Goal: Information Seeking & Learning: Learn about a topic

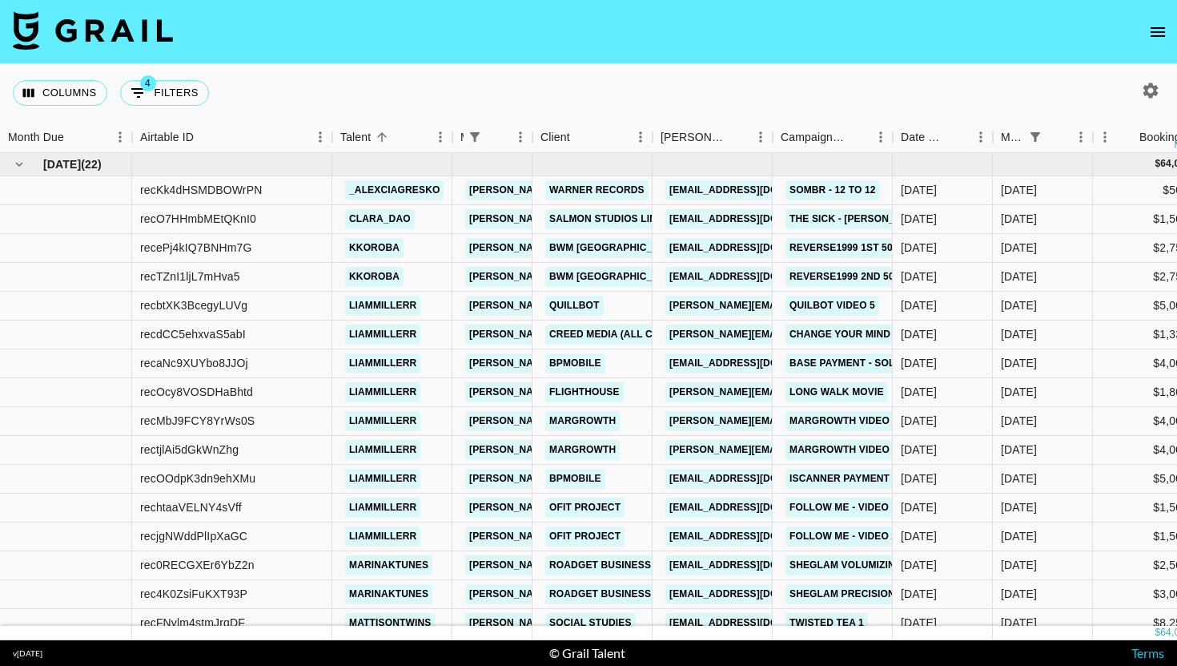
click at [180, 77] on div "Columns 4 Filters + Booking" at bounding box center [114, 93] width 203 height 58
click at [175, 87] on button "4 Filters" at bounding box center [164, 93] width 89 height 26
select select "managerIds"
select select "status"
select select "not"
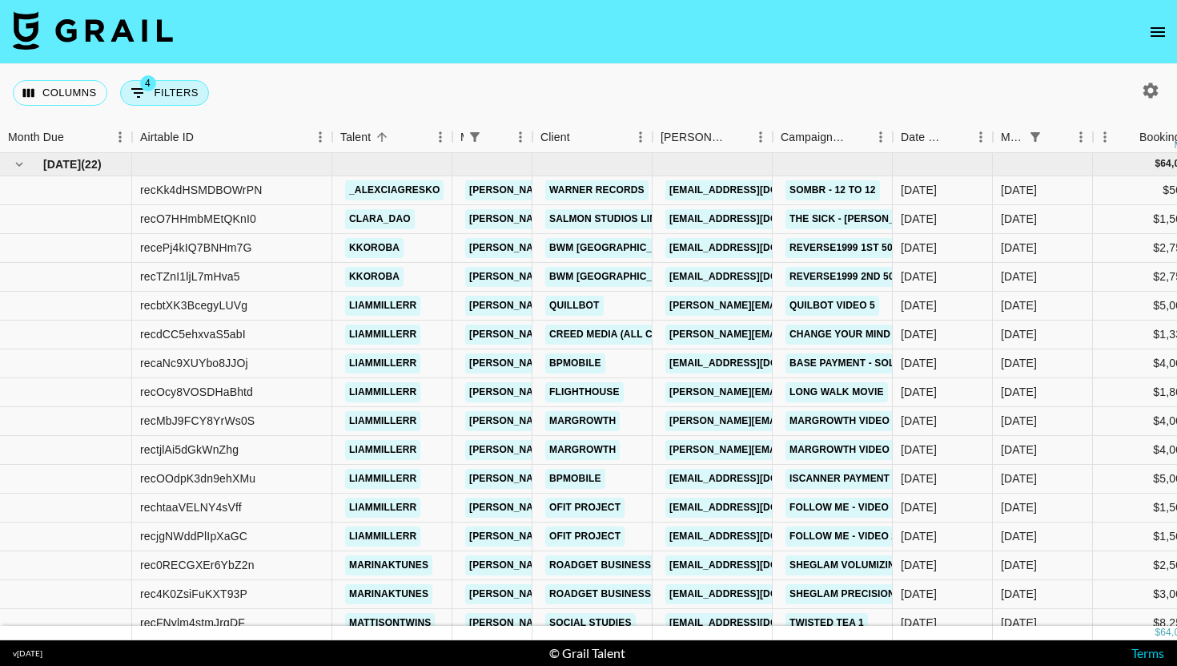
select select "declined"
select select "monthDue2"
select select "[DATE]"
select select "status"
select select "not"
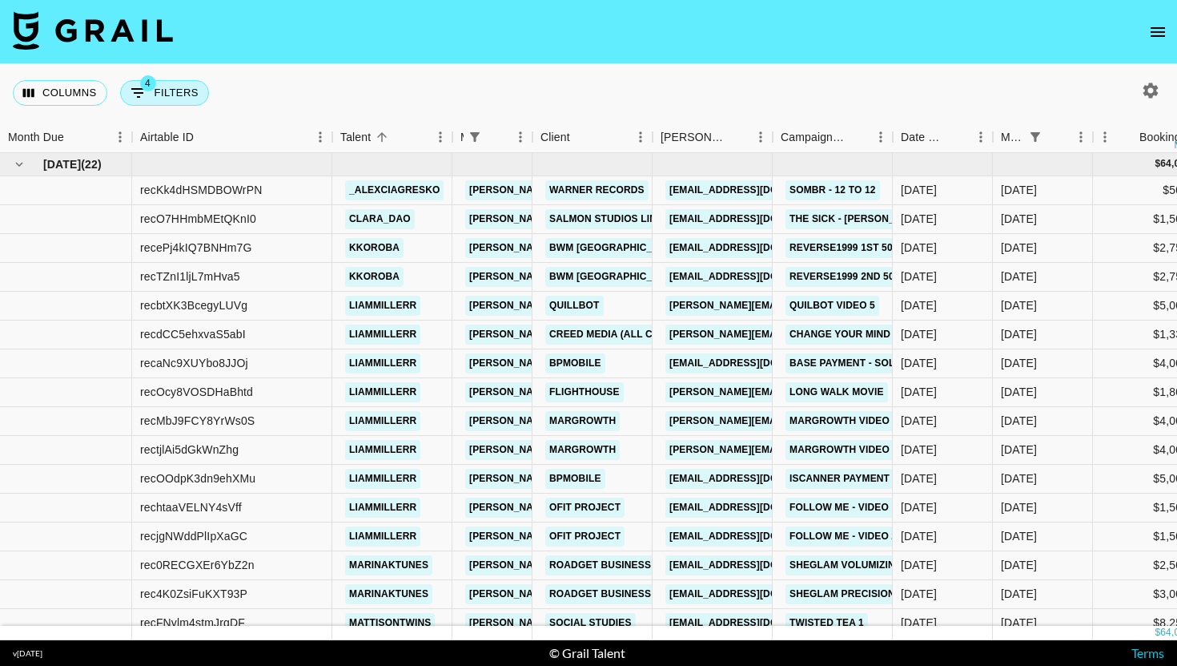
select select "cancelled"
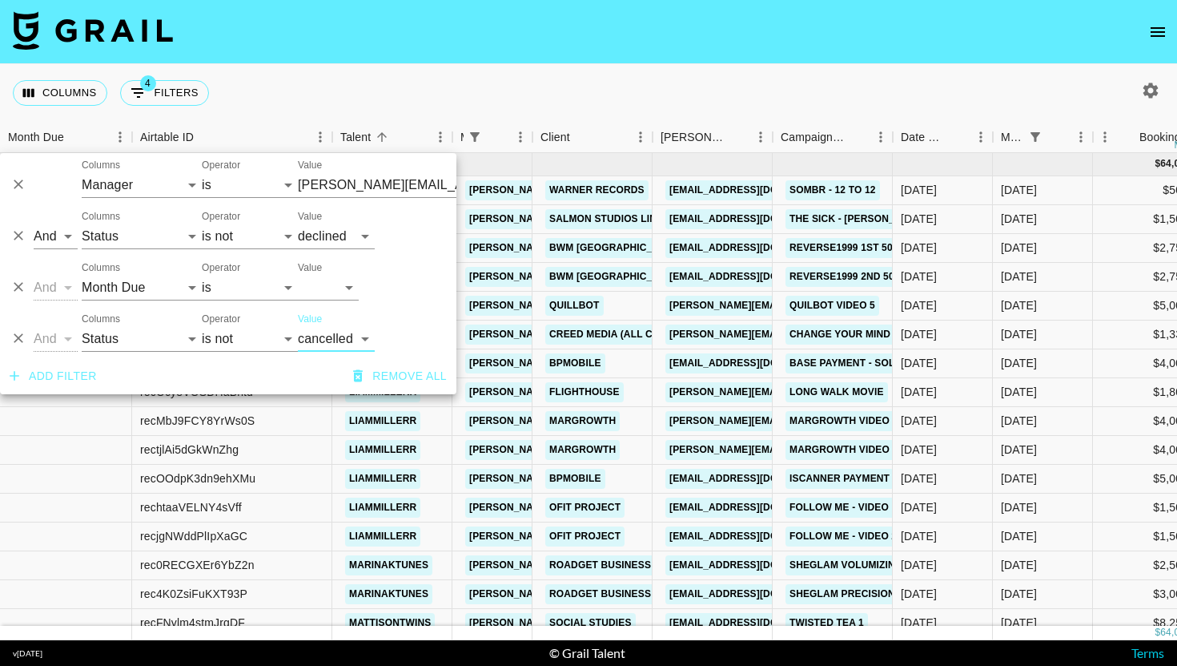
click at [17, 292] on icon "Delete" at bounding box center [18, 287] width 16 height 16
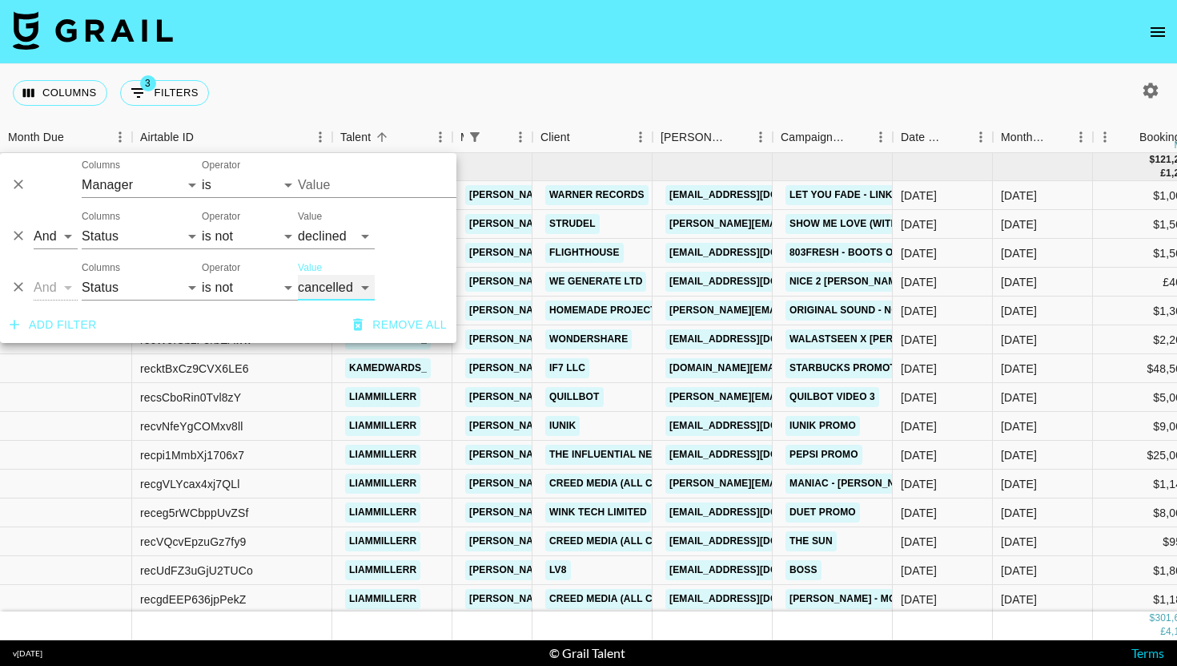
type input "[PERSON_NAME][EMAIL_ADDRESS][DOMAIN_NAME]"
click at [26, 284] on button "Delete" at bounding box center [18, 287] width 24 height 24
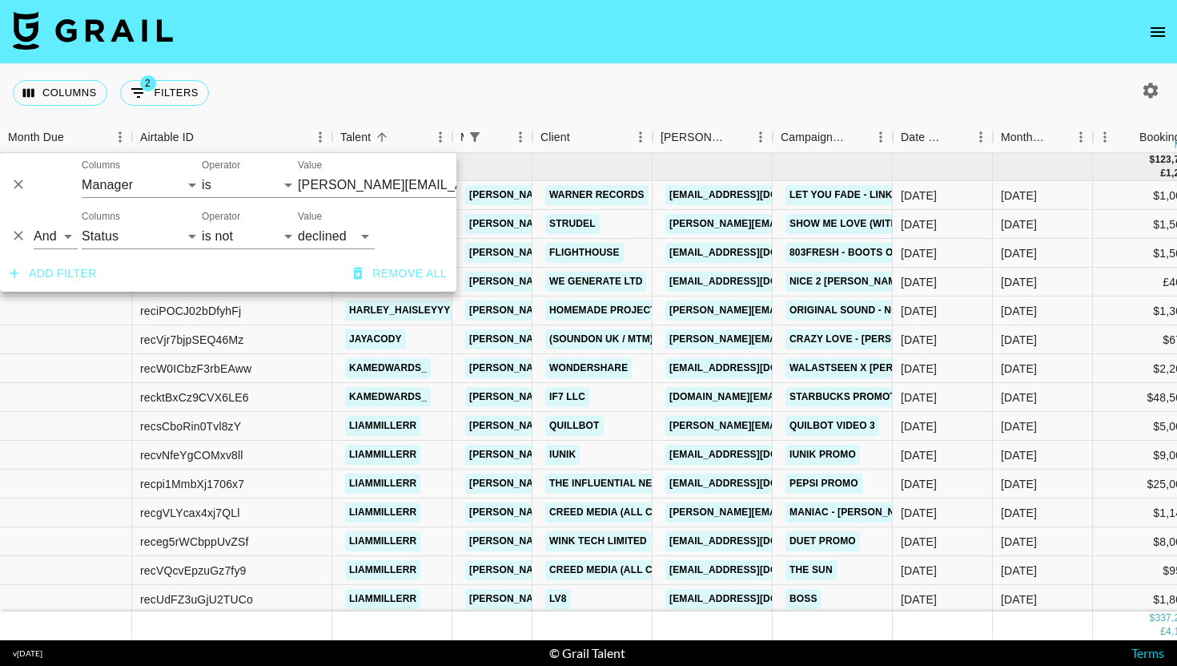
click at [54, 291] on div "Add filter Remove all" at bounding box center [228, 273] width 457 height 36
click at [61, 282] on button "Add filter" at bounding box center [53, 274] width 100 height 30
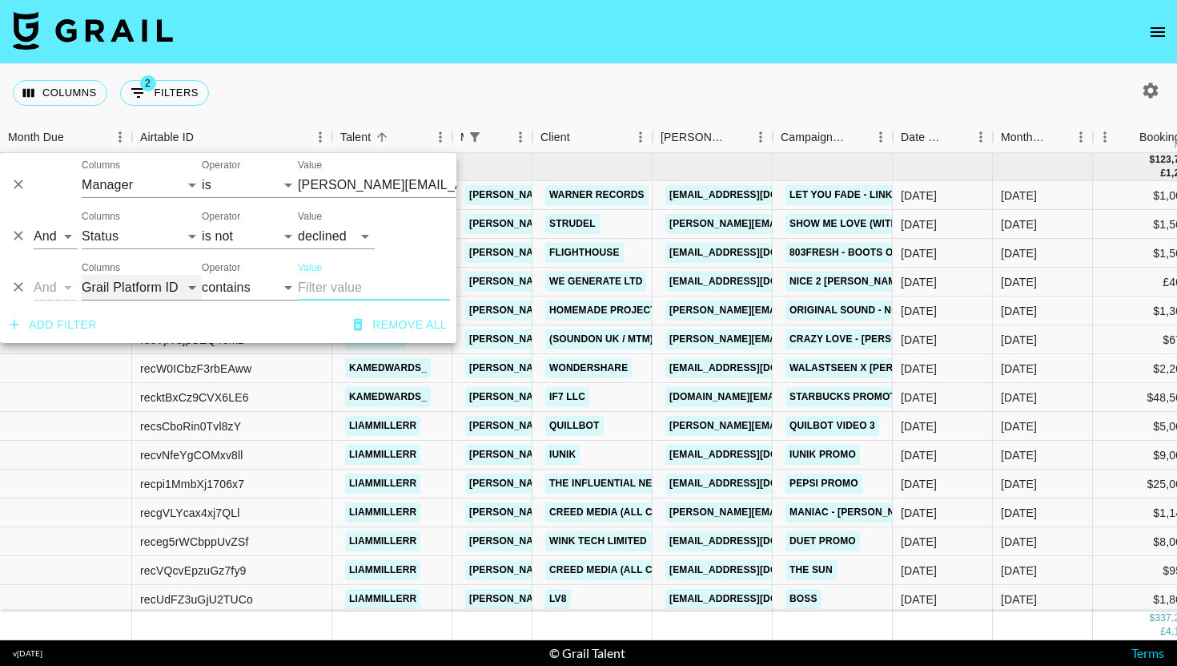
click at [135, 294] on select "Grail Platform ID Airtable ID Talent Manager Client [PERSON_NAME] Campaign (Typ…" at bounding box center [142, 288] width 120 height 26
select select "talentName"
click at [317, 292] on input "Value" at bounding box center [374, 288] width 152 height 26
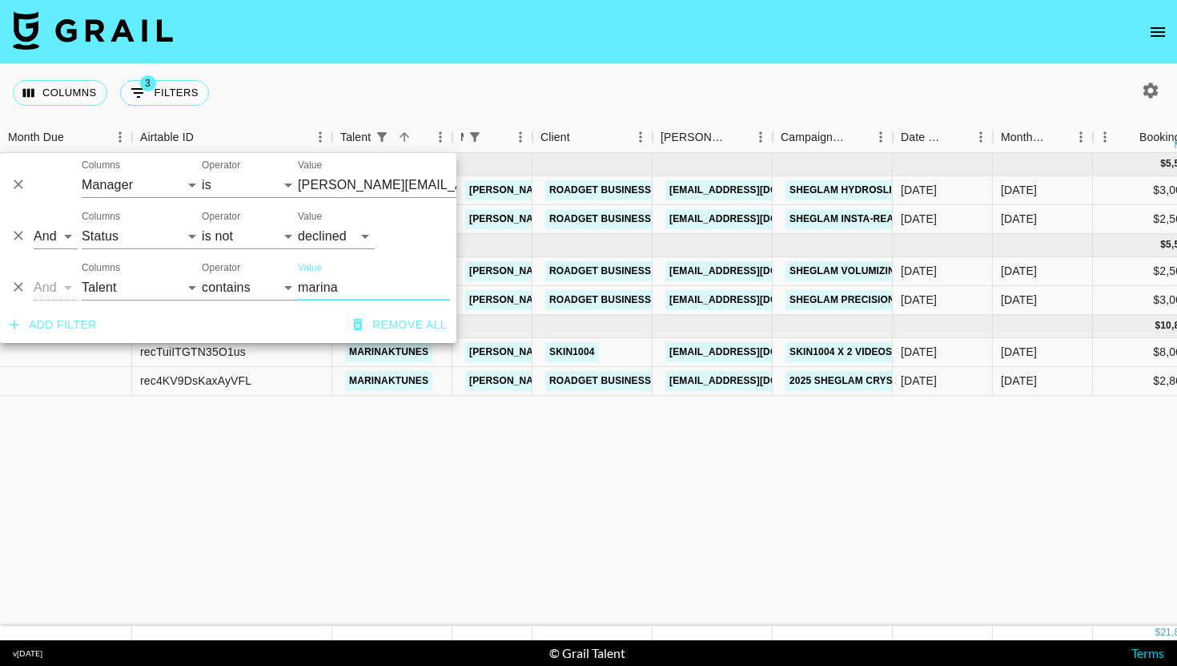
type input "marina"
click at [646, 86] on div "Columns 3 Filters + Booking" at bounding box center [588, 93] width 1177 height 58
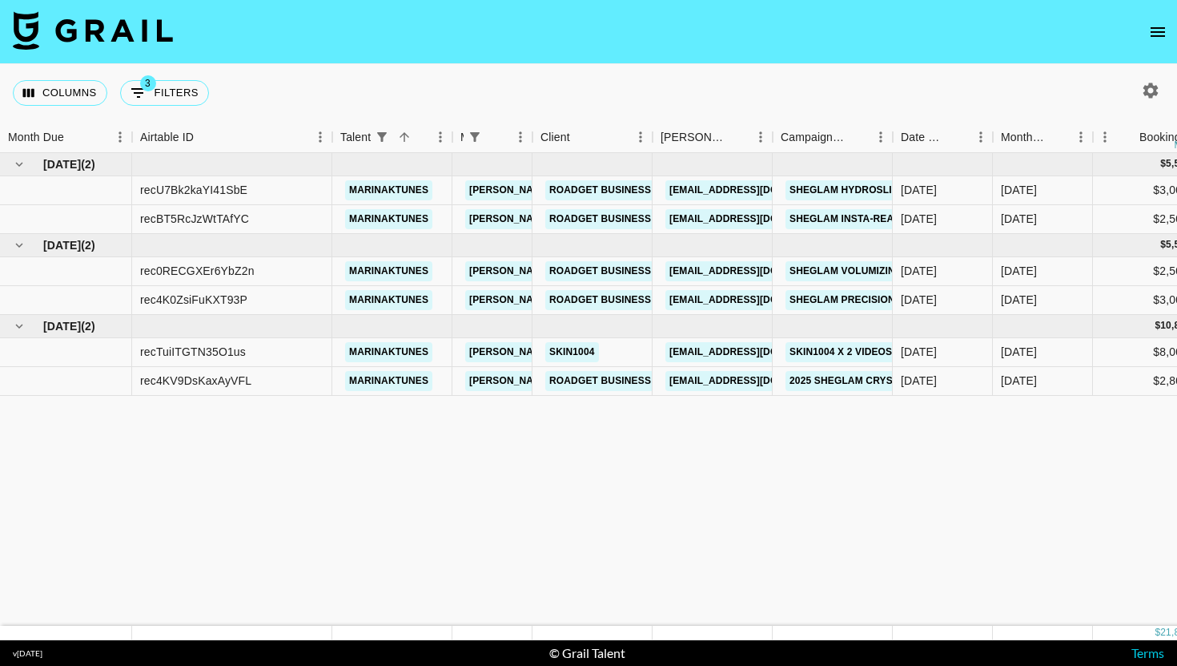
click at [1148, 78] on button "button" at bounding box center [1150, 90] width 27 height 27
select select "[DATE]"
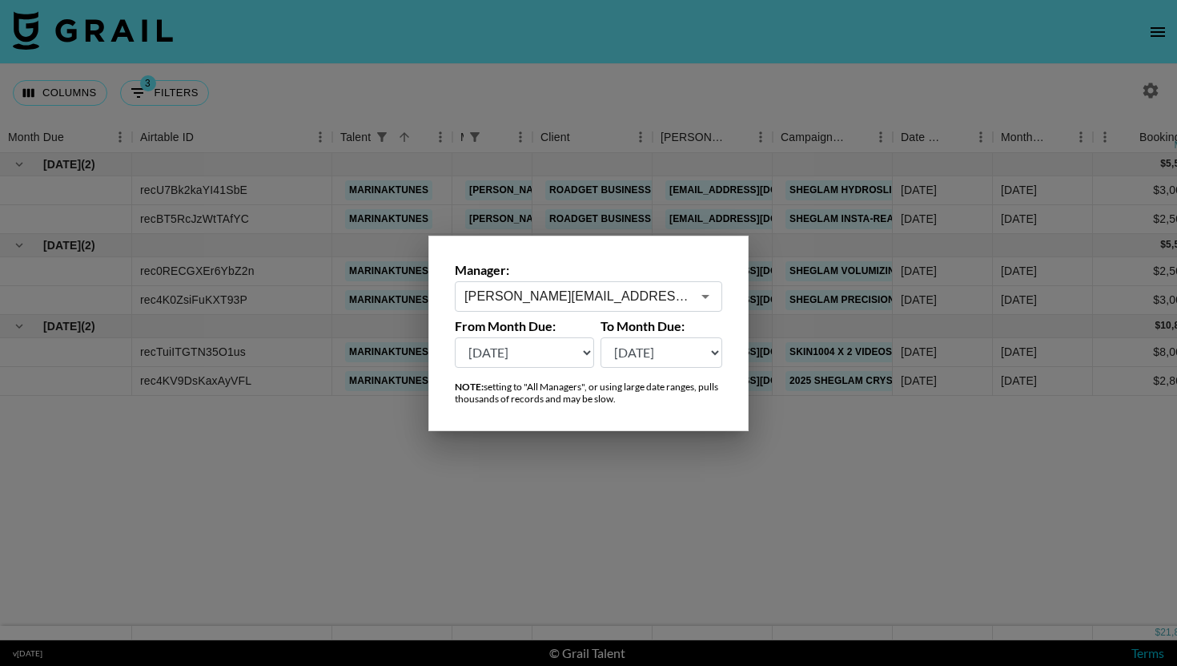
click at [1152, 89] on div at bounding box center [588, 333] width 1177 height 666
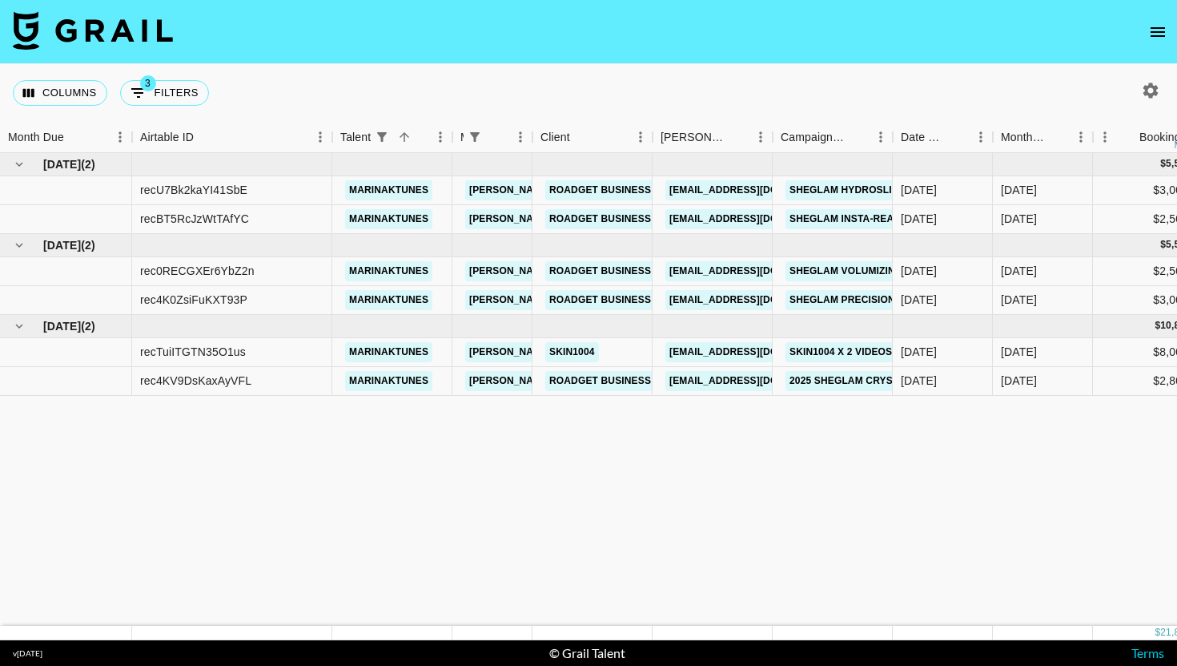
click at [1152, 89] on icon "button" at bounding box center [1150, 90] width 19 height 19
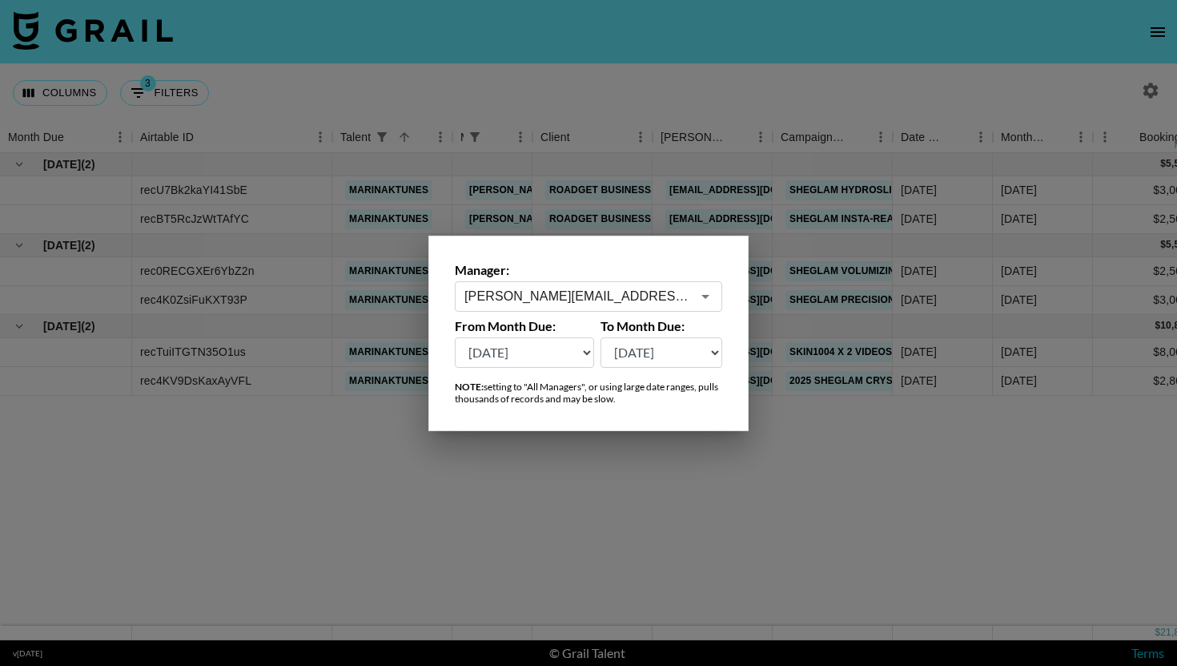
click at [552, 360] on select "[DATE] [DATE] '[DATE] May '[DATE] Mar '[DATE] Jan '[DATE] Nov '[DATE] Sep '[DAT…" at bounding box center [524, 352] width 139 height 30
select select "[DATE]"
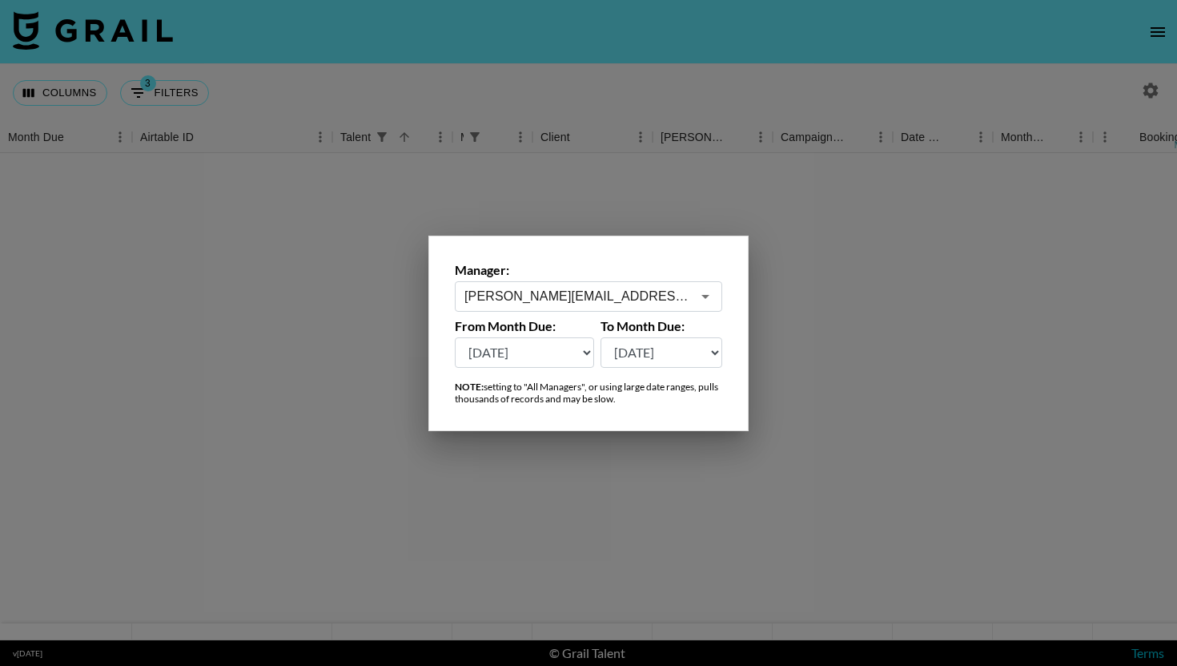
click at [670, 470] on div at bounding box center [588, 333] width 1177 height 666
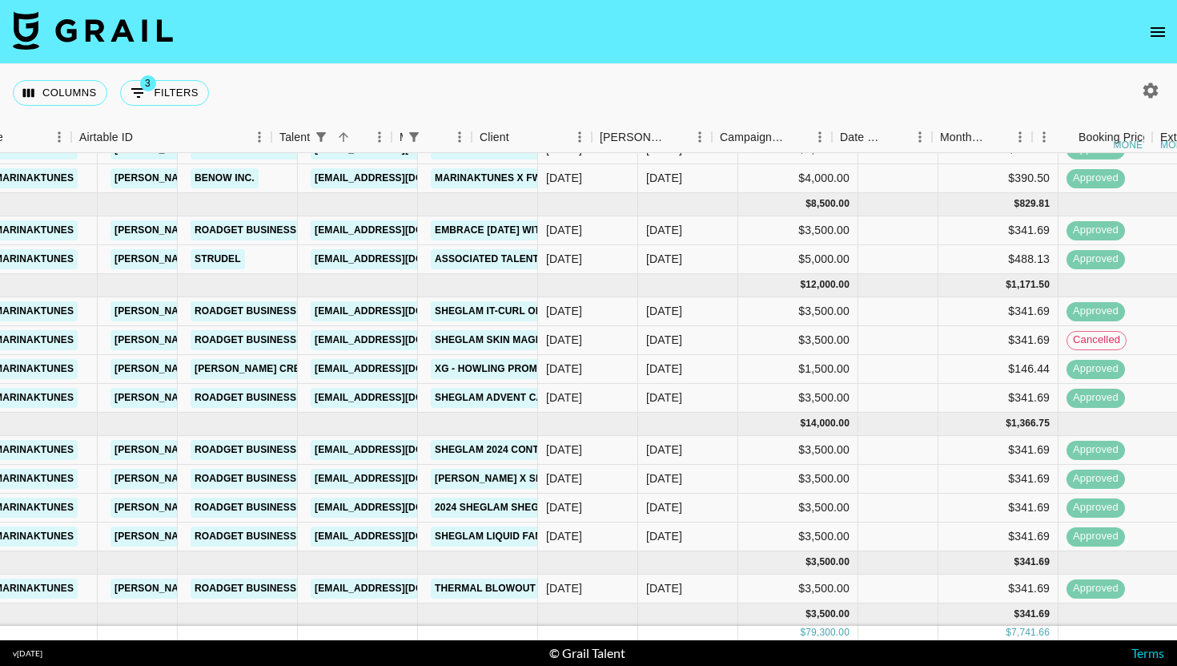
scroll to position [122, 750]
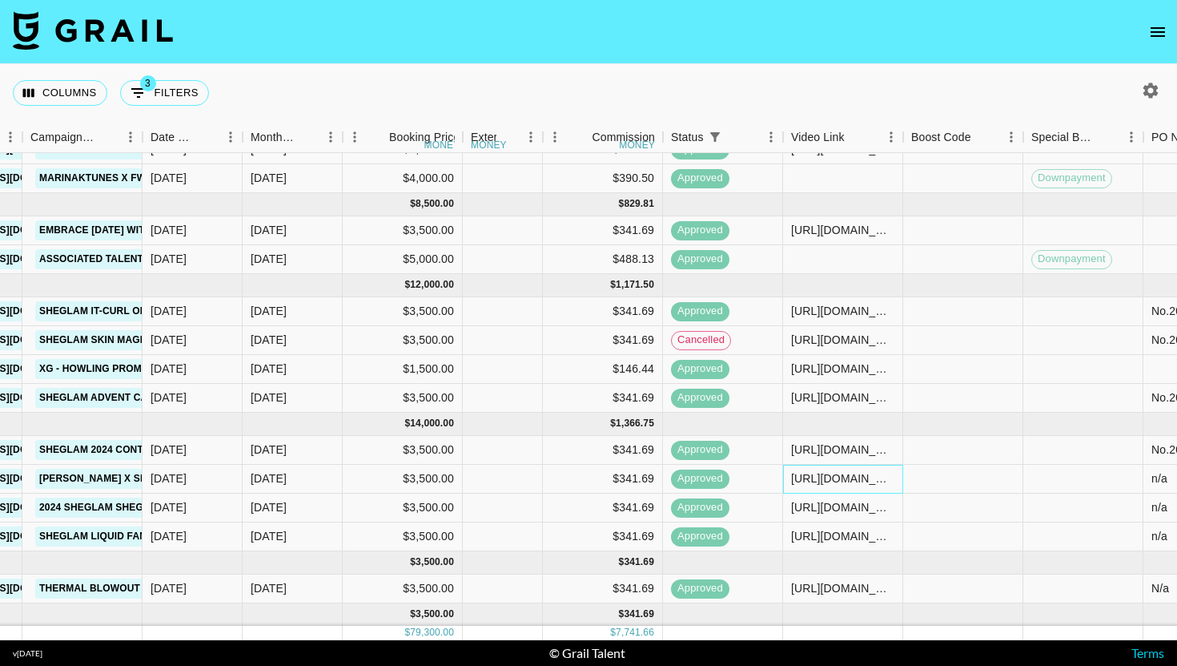
click at [863, 478] on div "[URL][DOMAIN_NAME]" at bounding box center [842, 478] width 103 height 16
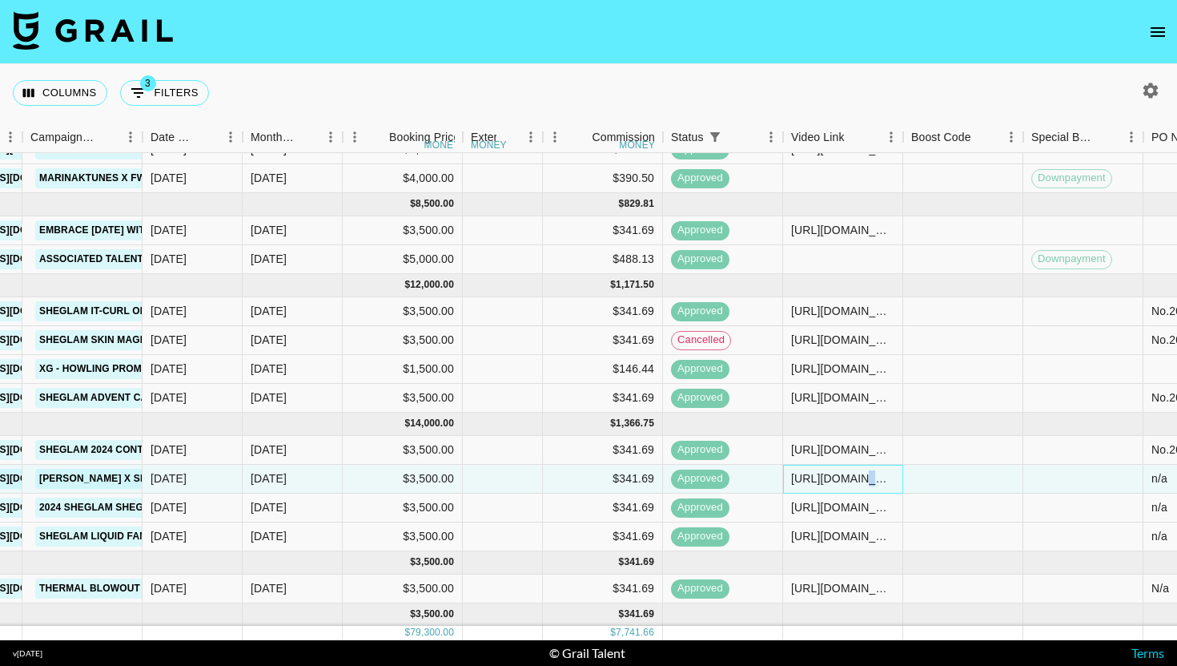
click at [863, 478] on div "[URL][DOMAIN_NAME]" at bounding box center [842, 478] width 103 height 16
click at [863, 478] on input "[URL][DOMAIN_NAME]" at bounding box center [843, 478] width 118 height 13
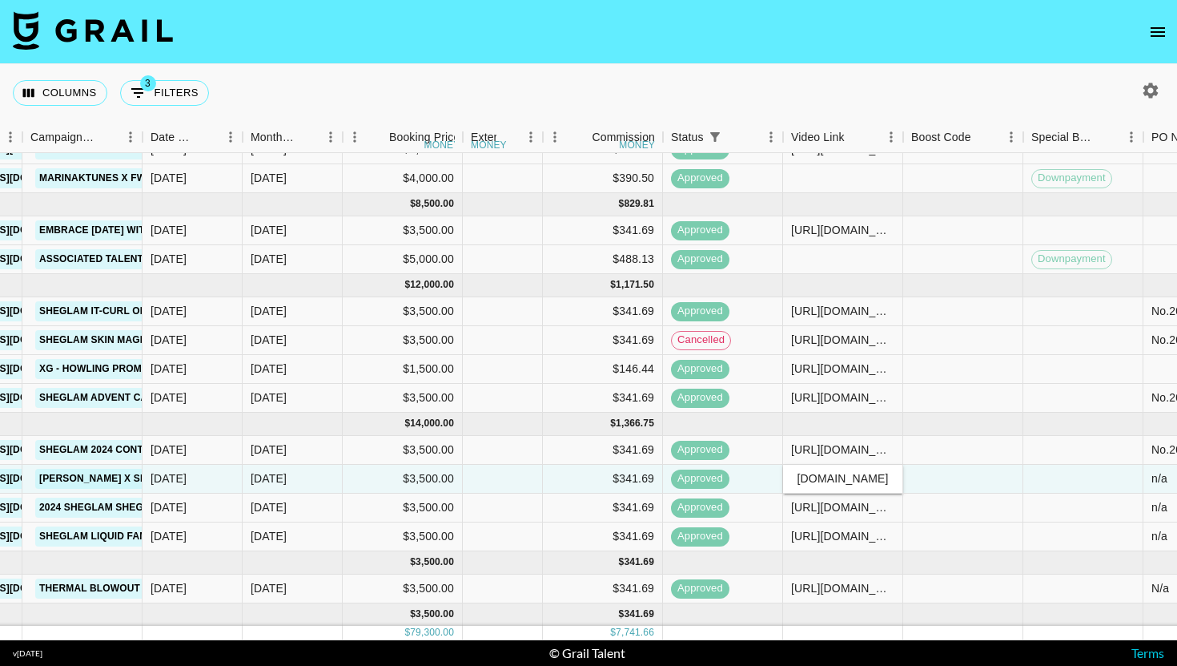
click at [863, 478] on input "[URL][DOMAIN_NAME]" at bounding box center [843, 478] width 118 height 13
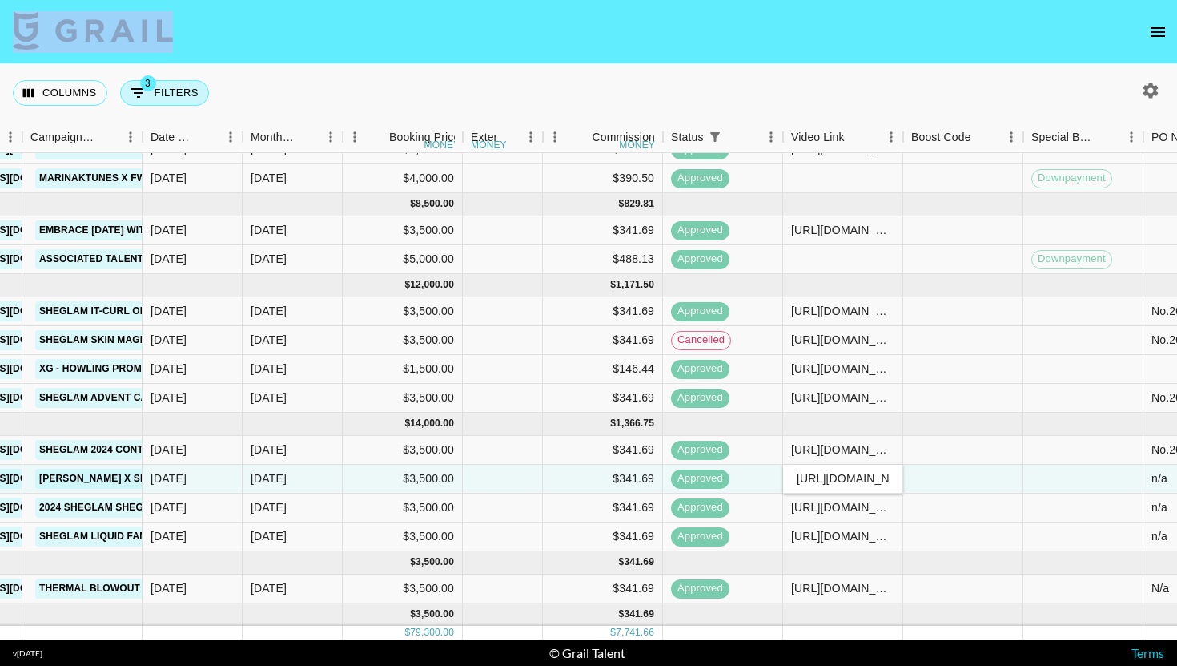
drag, startPoint x: 227, startPoint y: 59, endPoint x: 194, endPoint y: 93, distance: 47.6
click at [194, 93] on section "Columns 3 Filters + Booking Month Due Airtable ID Talent Manager Client [PERSON…" at bounding box center [588, 333] width 1177 height 666
click at [194, 92] on button "3 Filters" at bounding box center [164, 93] width 89 height 26
select select "managerIds"
select select "status"
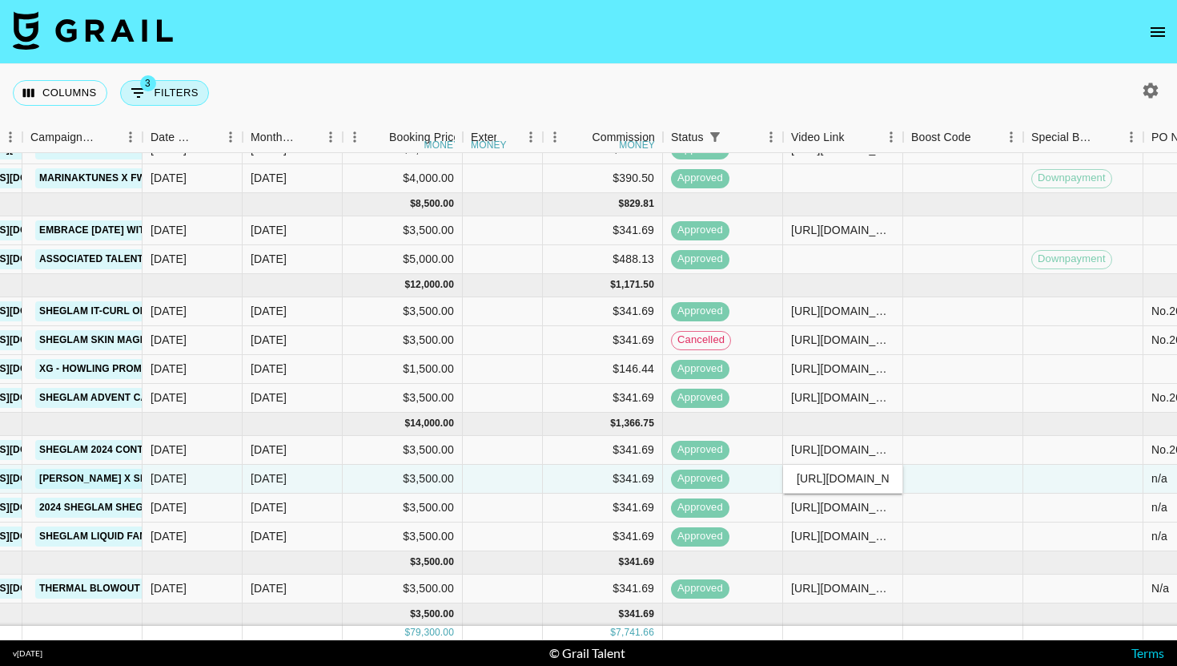
select select "not"
select select "declined"
select select "talentName"
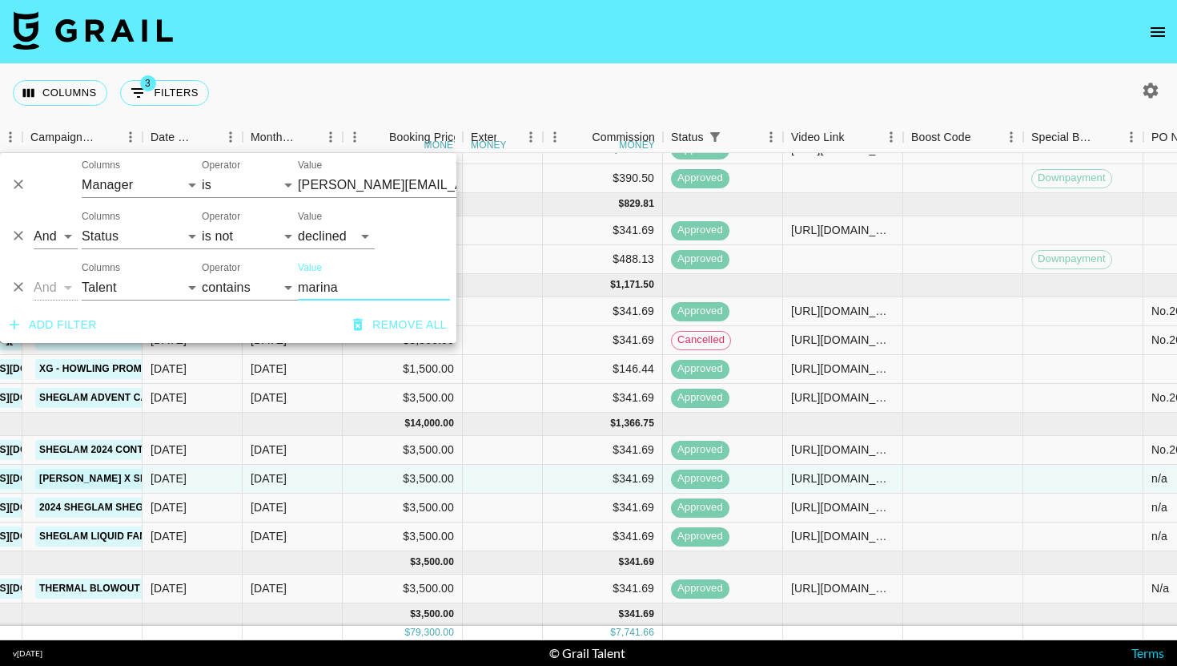
click at [29, 287] on button "Delete" at bounding box center [18, 287] width 24 height 24
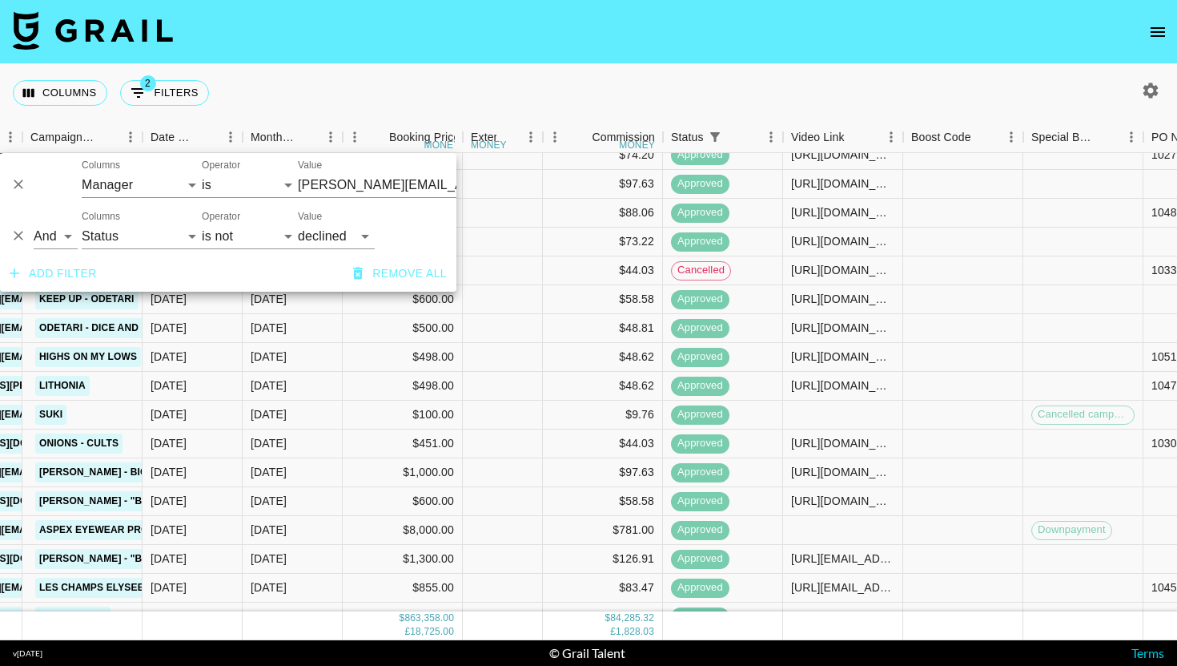
click at [10, 288] on div "Add filter Remove all" at bounding box center [228, 273] width 457 height 36
type input "[PERSON_NAME][EMAIL_ADDRESS][DOMAIN_NAME]"
click at [72, 271] on button "Add filter" at bounding box center [53, 274] width 100 height 30
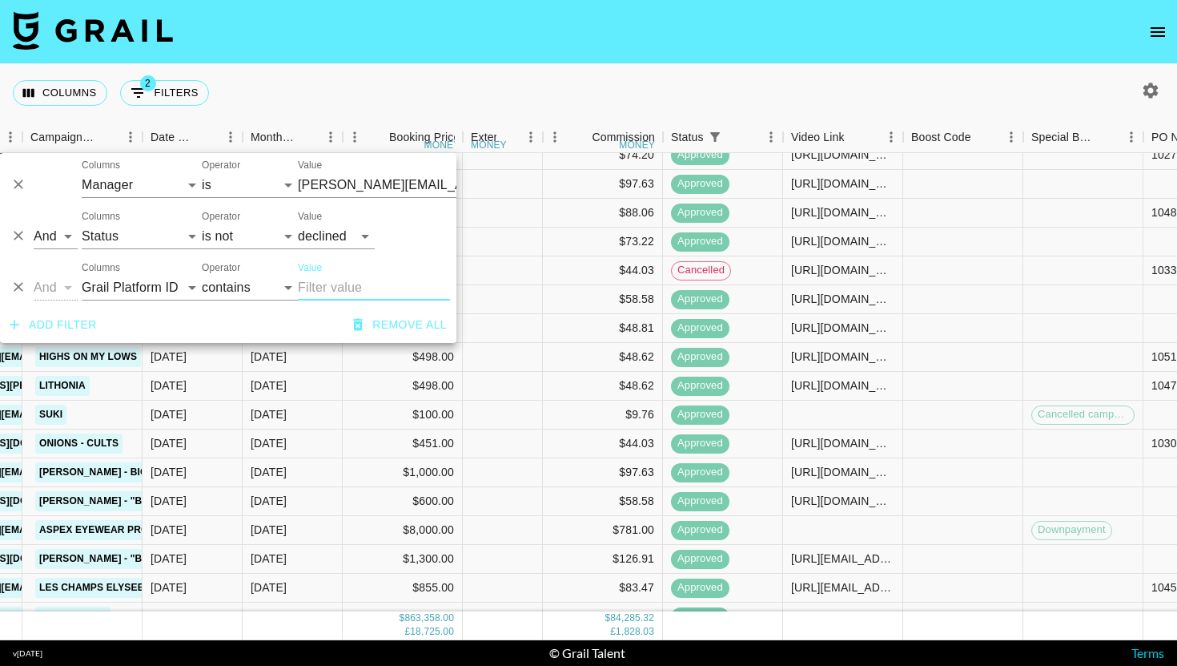
click at [119, 303] on div "And Or Columns Grail Platform ID Airtable ID Talent Manager Client [PERSON_NAME…" at bounding box center [228, 280] width 457 height 51
click at [139, 288] on select "Grail Platform ID Airtable ID Talent Manager Client [PERSON_NAME] Campaign (Typ…" at bounding box center [142, 288] width 120 height 26
select select "monthDue2"
select select "is"
click at [338, 288] on select "[DATE] [DATE] '[DATE] May '[DATE] Mar '[DATE] Jan '[DATE] Nov '[DATE] Sep '[DAT…" at bounding box center [328, 288] width 61 height 26
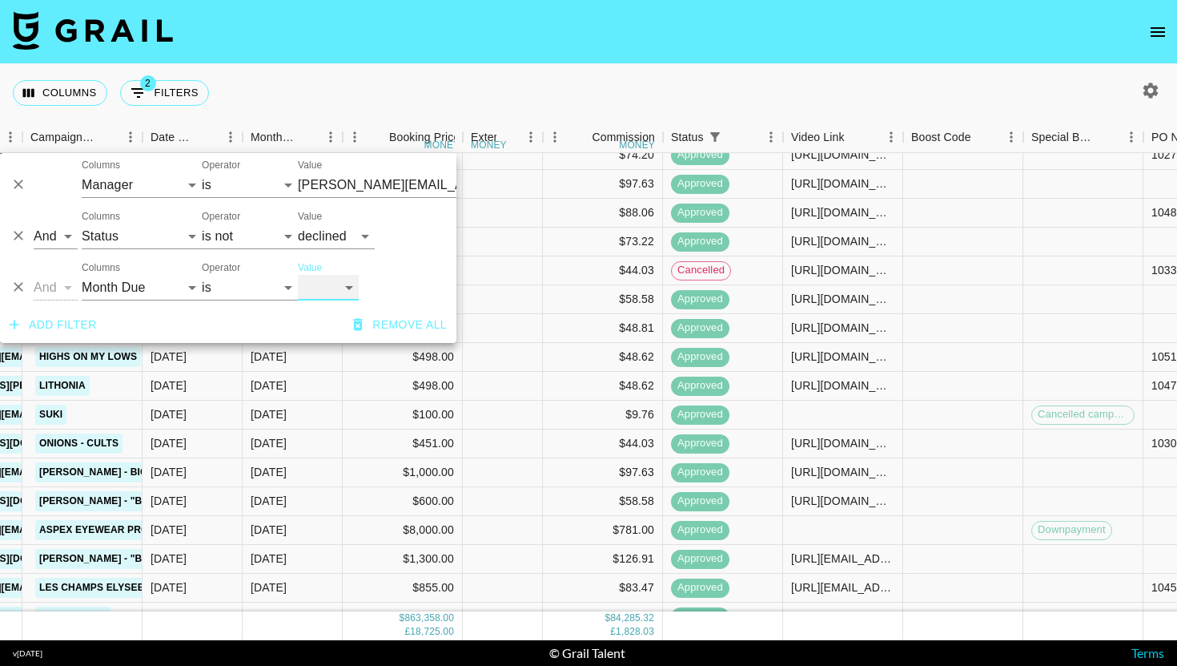
select select "[DATE]"
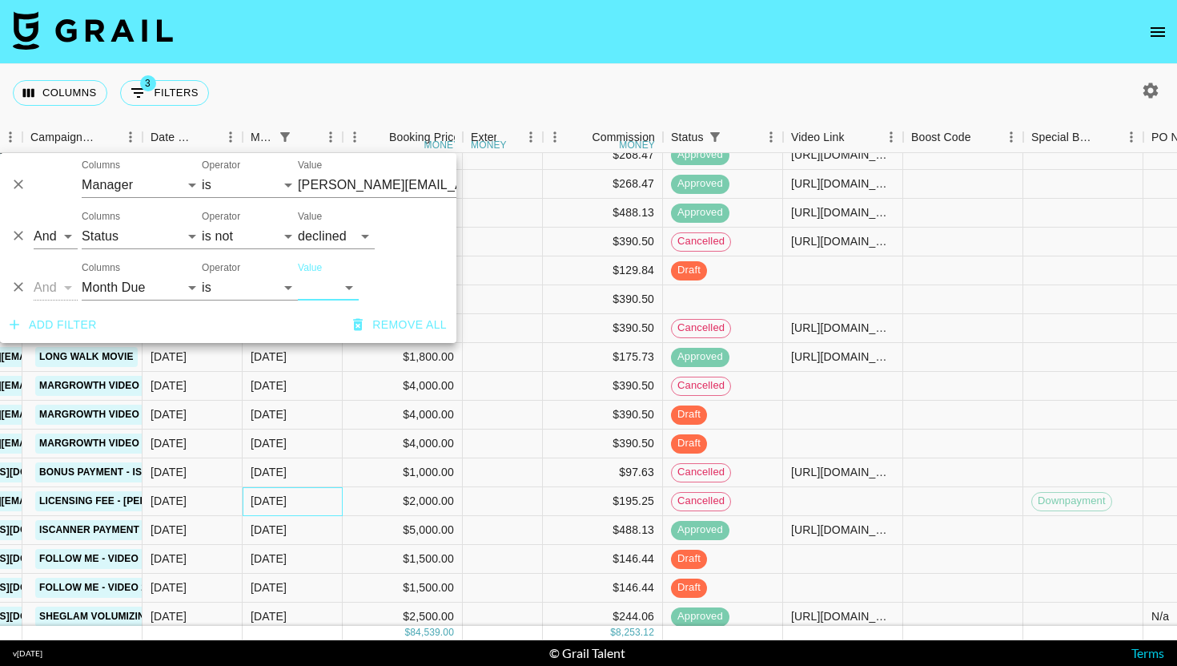
click at [337, 500] on div "[DATE]" at bounding box center [293, 501] width 100 height 29
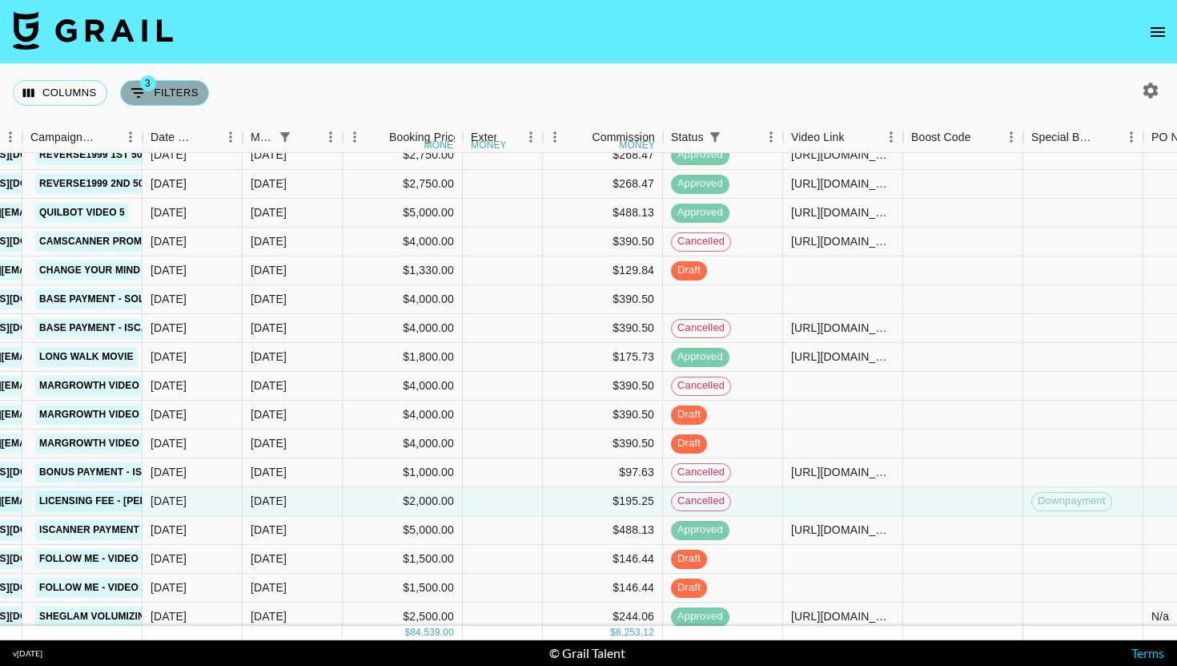
click at [175, 90] on button "3 Filters" at bounding box center [164, 93] width 89 height 26
select select "managerIds"
select select "status"
select select "not"
select select "declined"
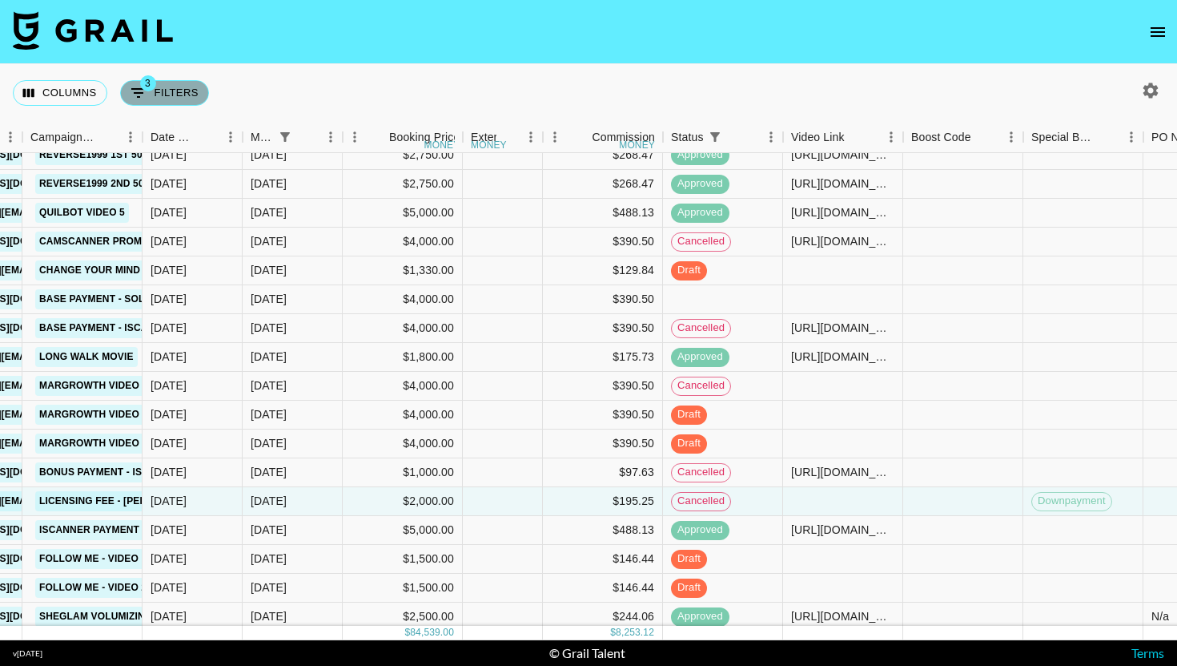
select select "monthDue2"
select select "[DATE]"
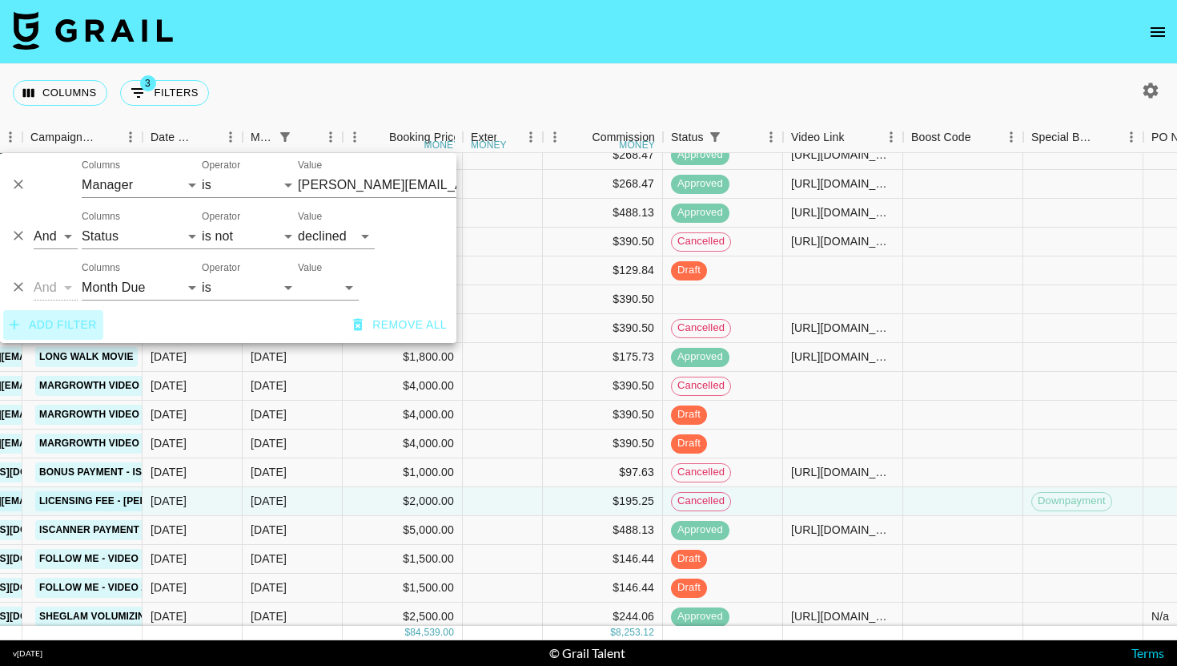
click at [60, 326] on button "Add filter" at bounding box center [53, 325] width 100 height 30
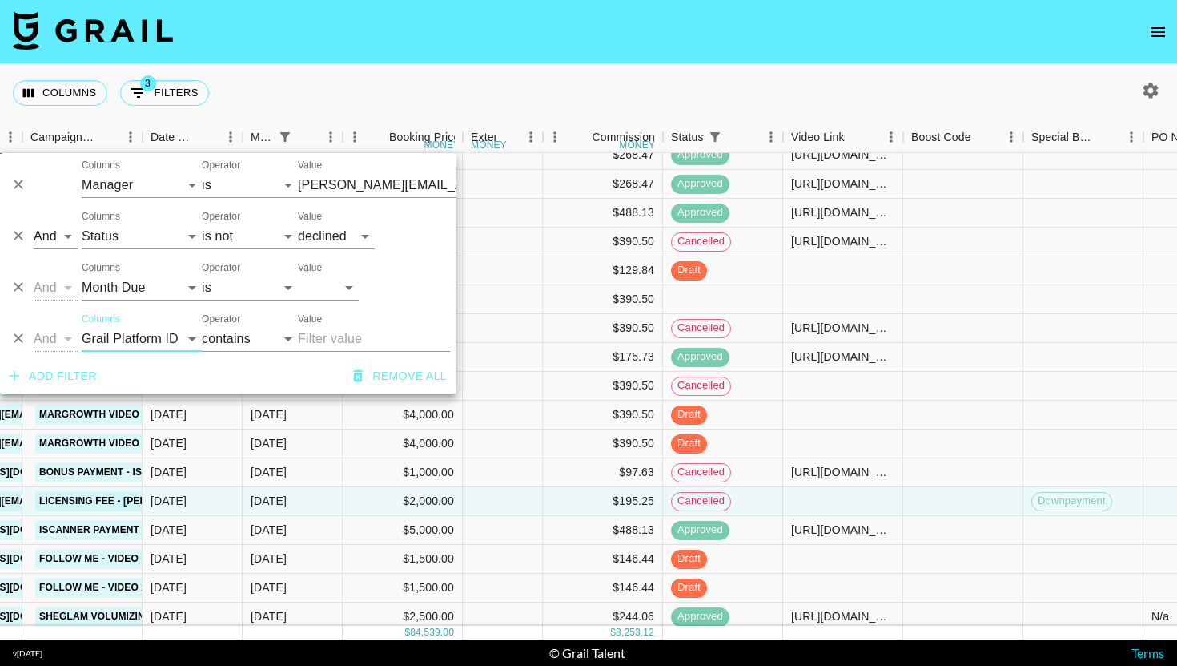
select select "status"
click at [247, 337] on select "is is not is any of is not any of" at bounding box center [250, 339] width 96 height 26
select select "not"
click at [343, 335] on select "confirmed declined draft posted approved cancelled badDebt" at bounding box center [336, 339] width 77 height 26
select select "cancelled"
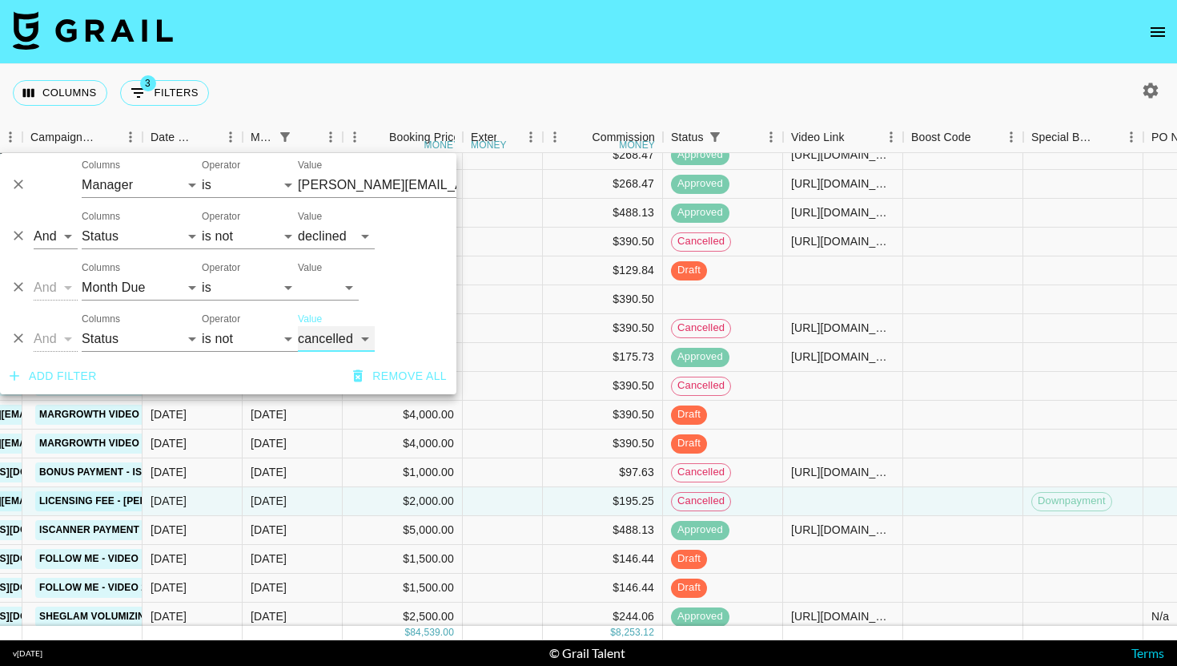
scroll to position [93, 750]
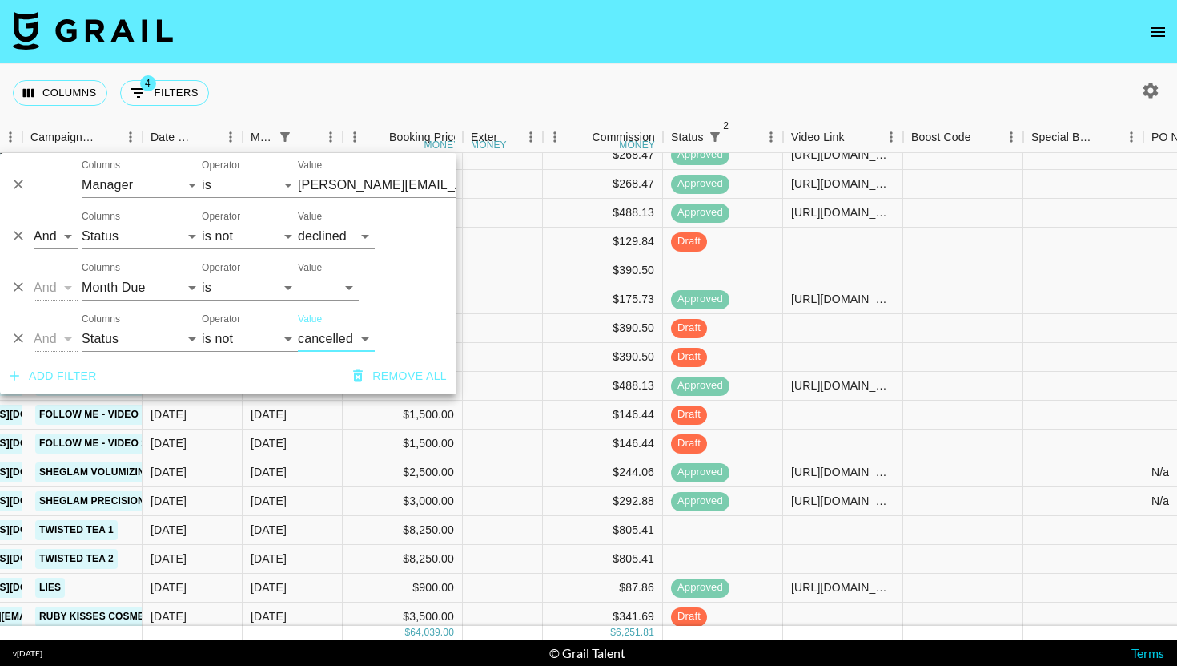
click at [675, 43] on nav at bounding box center [588, 32] width 1177 height 64
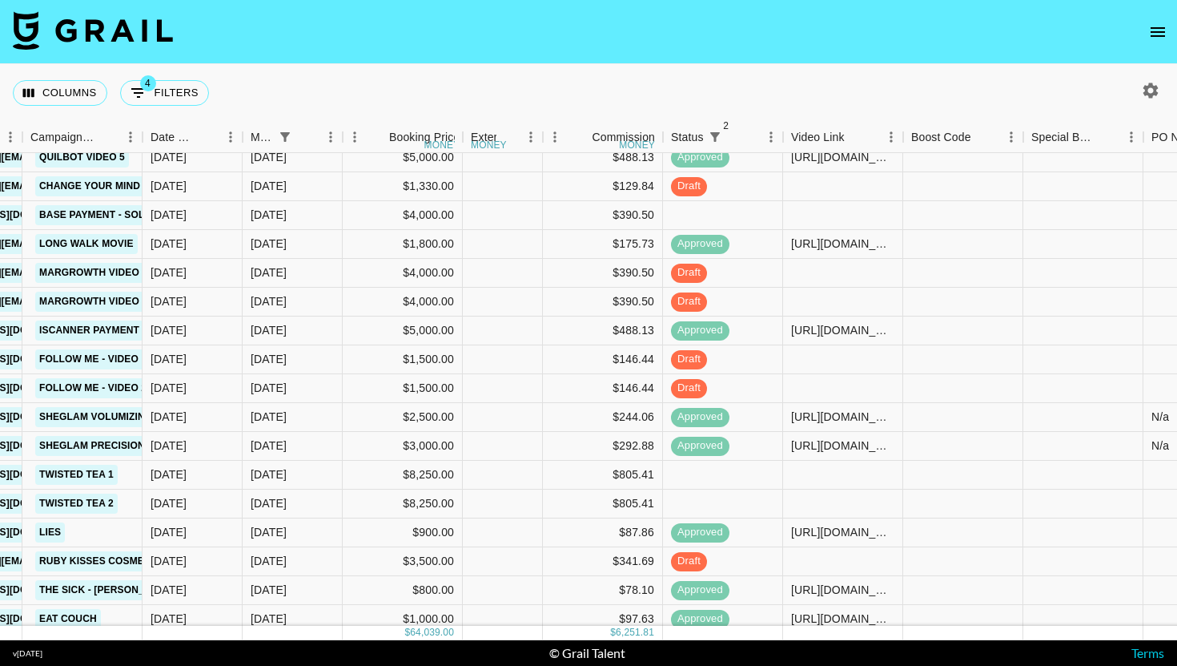
scroll to position [185, 750]
